Goal: Information Seeking & Learning: Learn about a topic

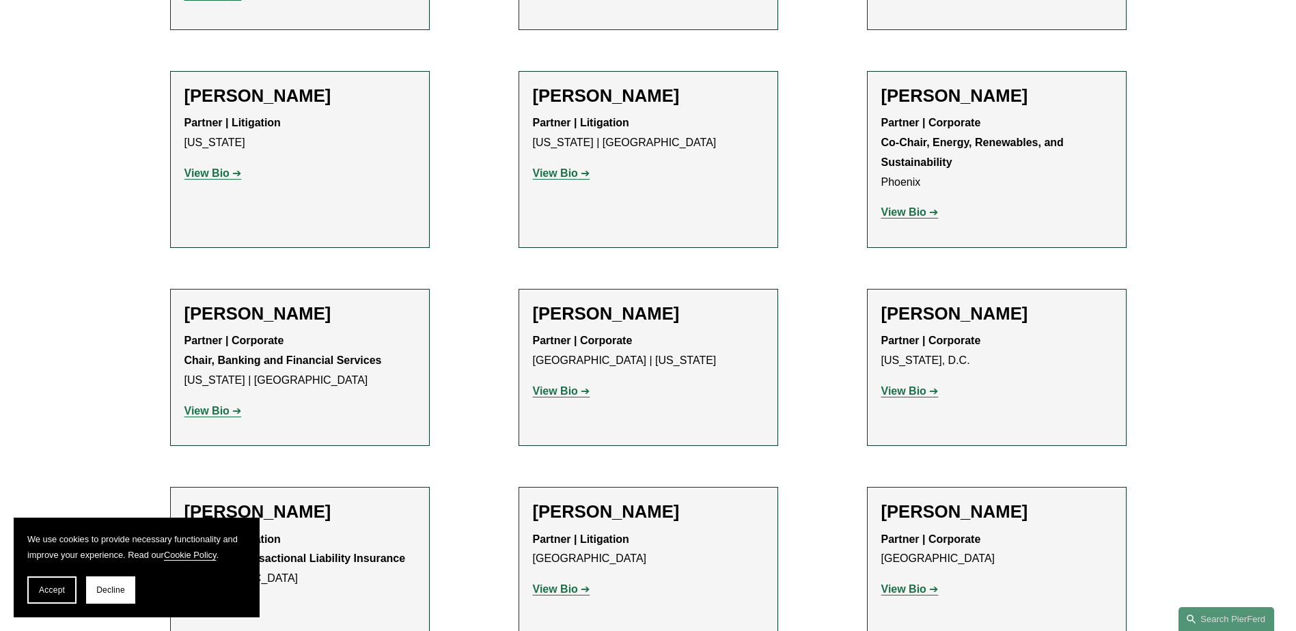
scroll to position [4446, 0]
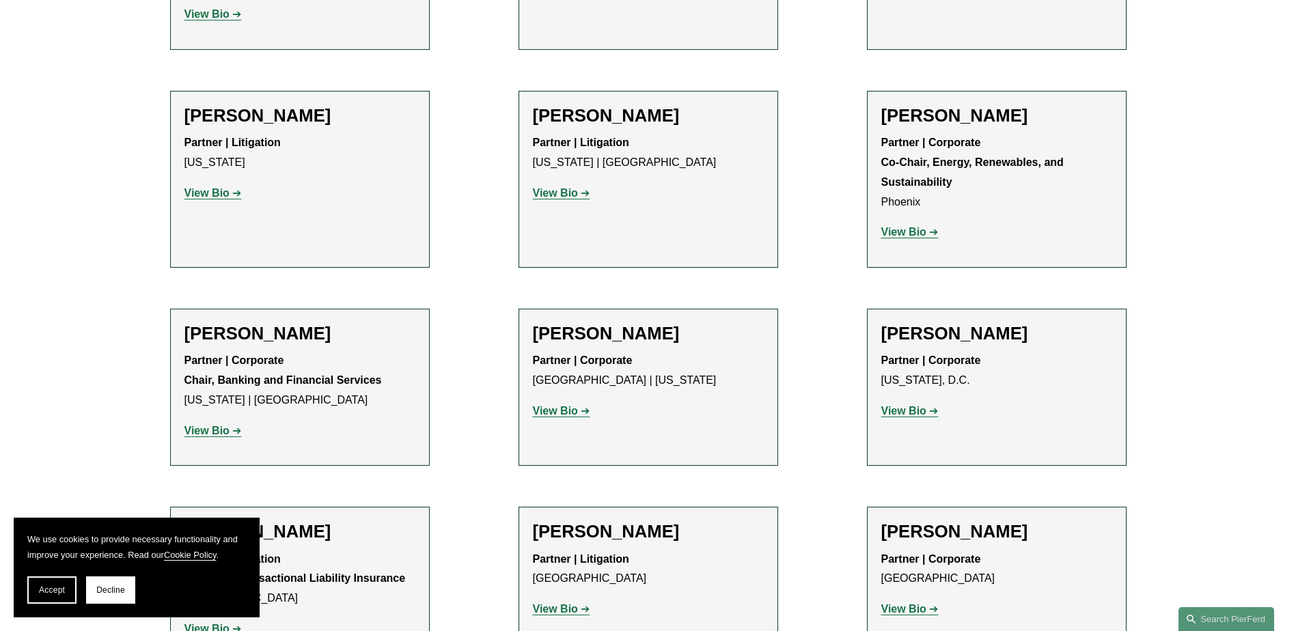
click at [579, 405] on link "View Bio" at bounding box center [561, 411] width 57 height 12
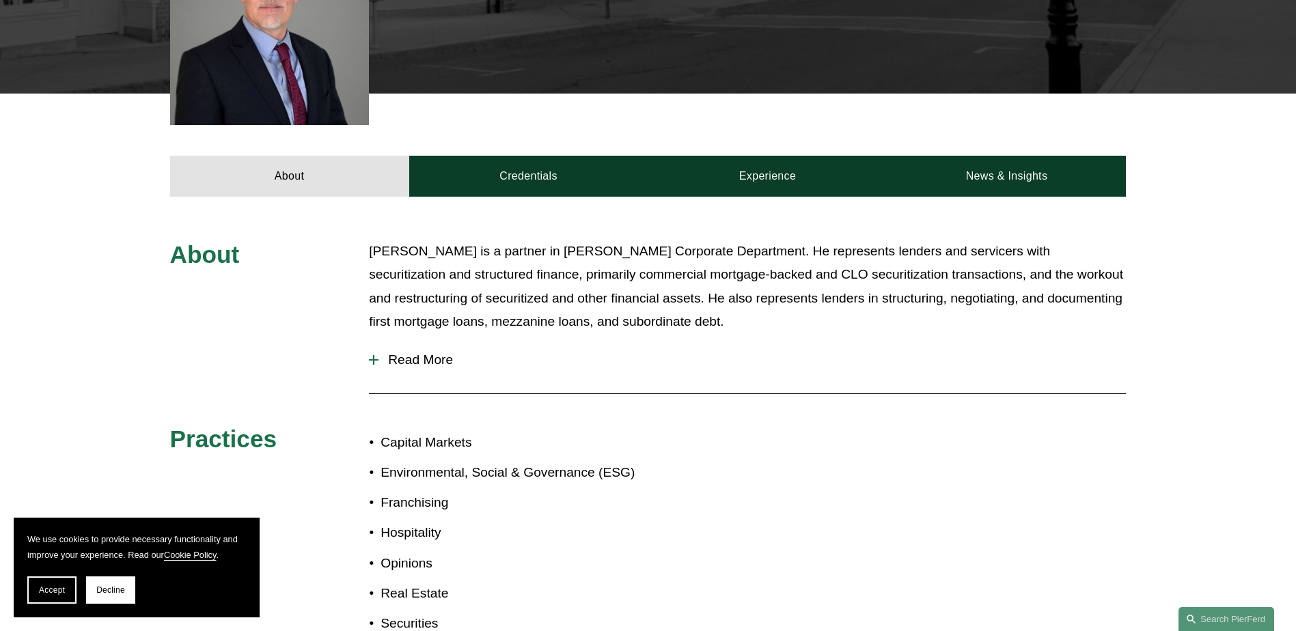
scroll to position [456, 0]
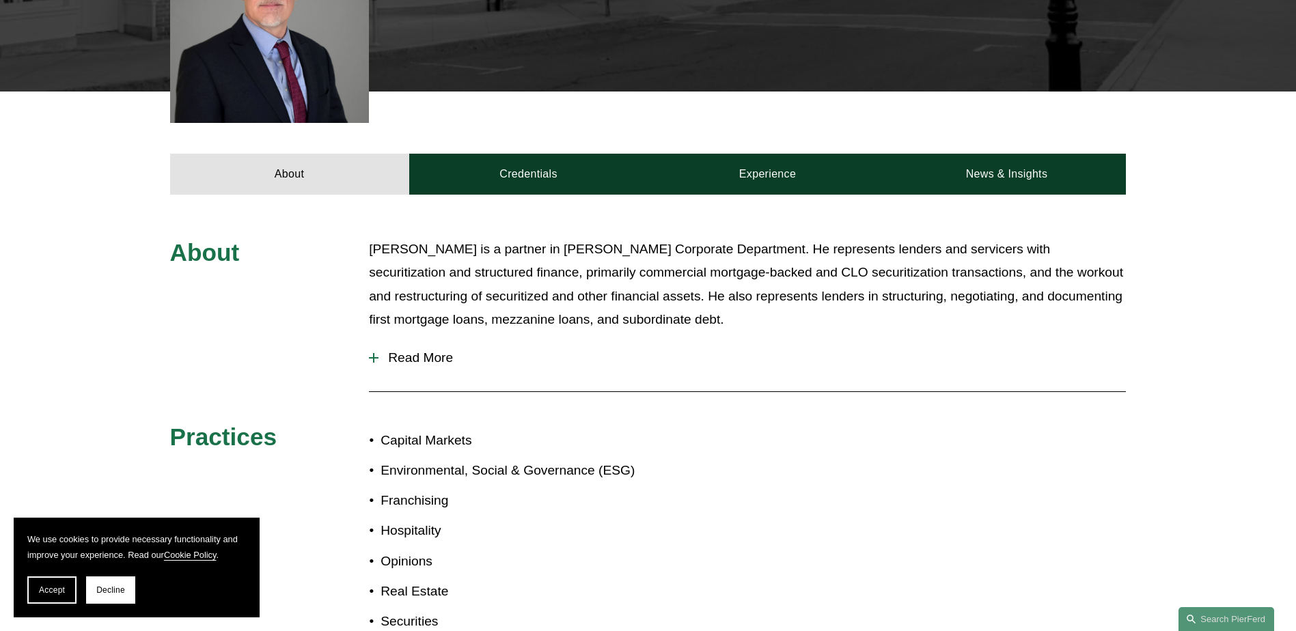
click at [443, 357] on span "Read More" at bounding box center [752, 357] width 747 height 15
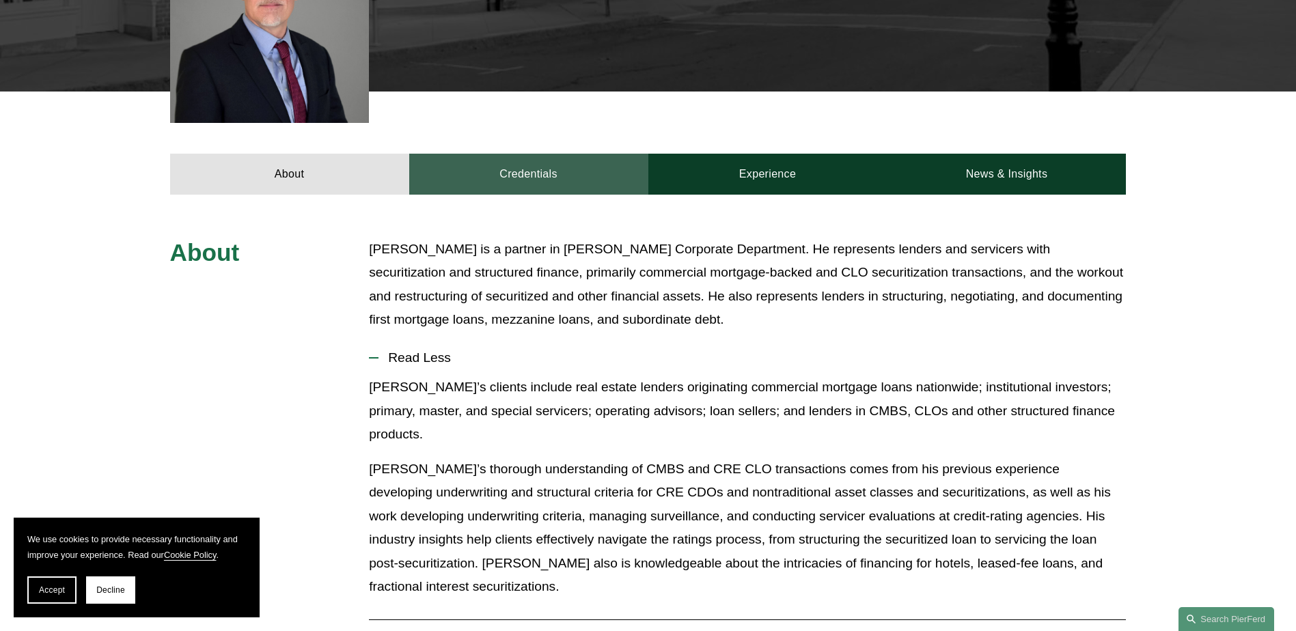
click at [538, 165] on link "Credentials" at bounding box center [528, 174] width 239 height 41
click at [538, 177] on link "Credentials" at bounding box center [528, 174] width 239 height 41
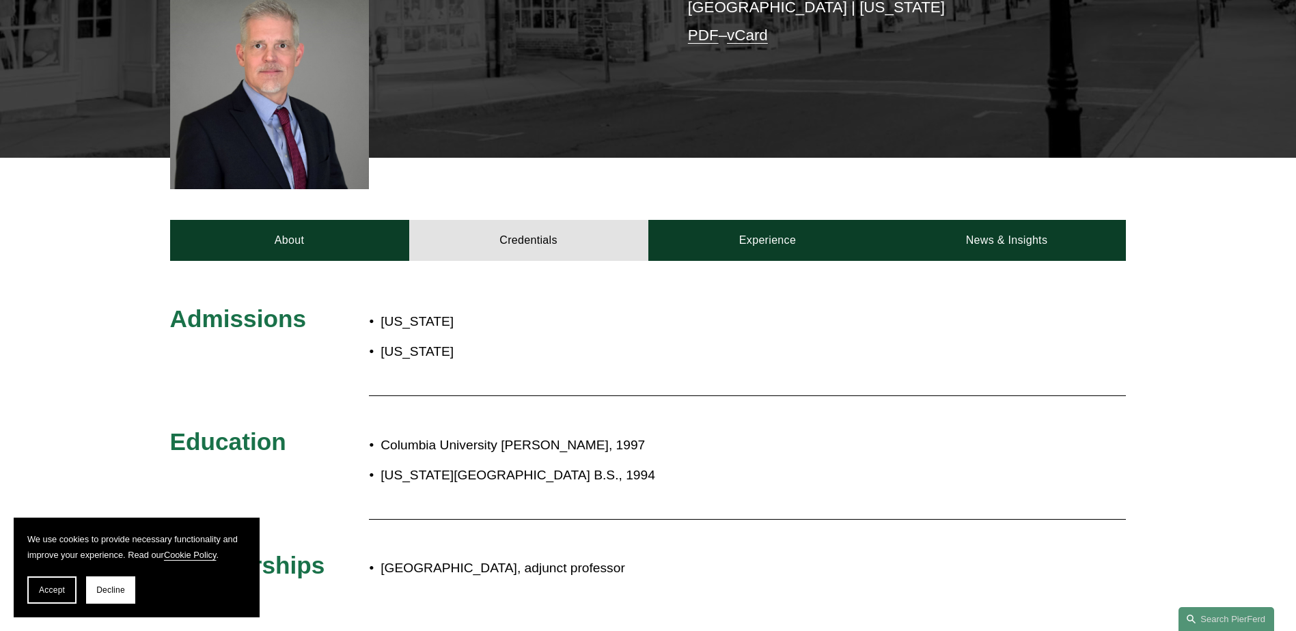
scroll to position [387, 0]
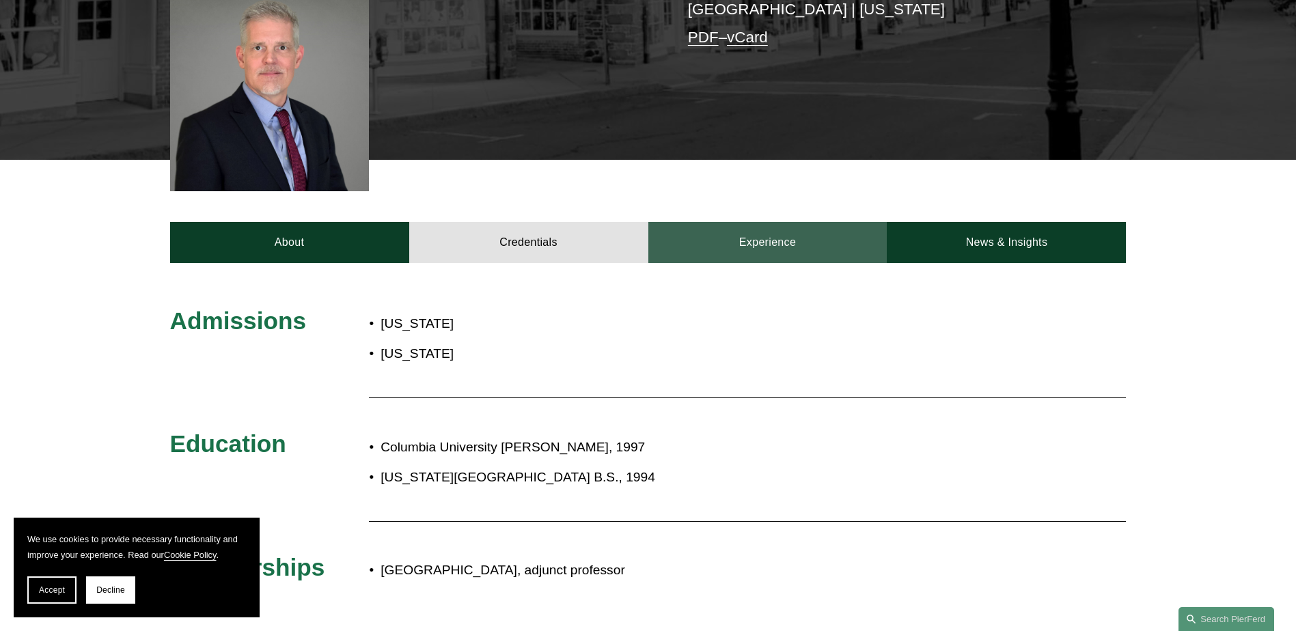
click at [765, 248] on link "Experience" at bounding box center [767, 242] width 239 height 41
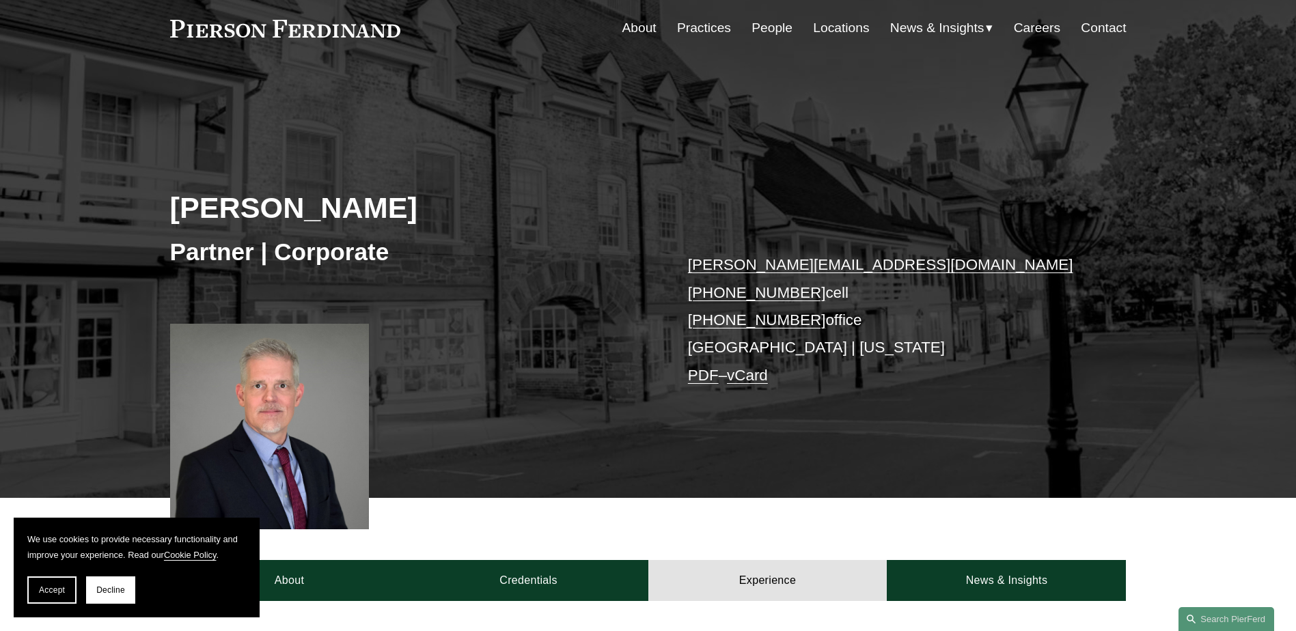
scroll to position [46, 0]
